Goal: Check status: Check status

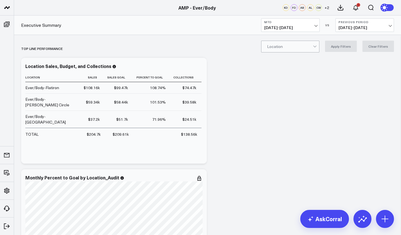
scroll to position [128, 0]
click at [36, 179] on link "AMP - Organization" at bounding box center [48, 182] width 68 height 15
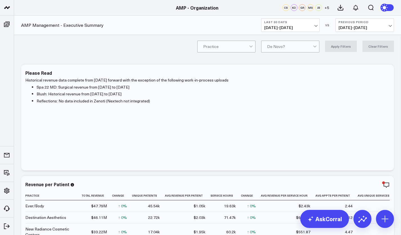
click at [312, 26] on span "08/09/25 - 09/07/25" at bounding box center [291, 27] width 52 height 5
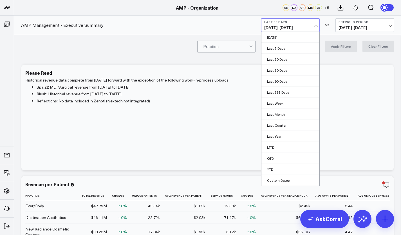
click at [279, 146] on link "MTD" at bounding box center [291, 147] width 58 height 11
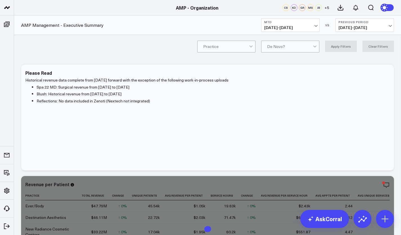
click at [356, 22] on b "Previous Period" at bounding box center [365, 21] width 52 height 3
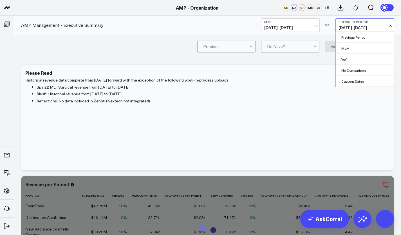
click at [346, 59] on link "YoY" at bounding box center [365, 59] width 58 height 11
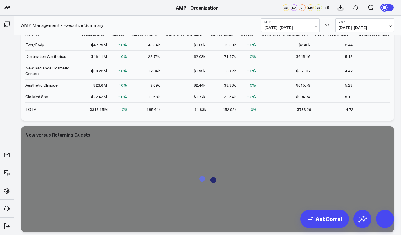
scroll to position [191, 0]
